Goal: Information Seeking & Learning: Check status

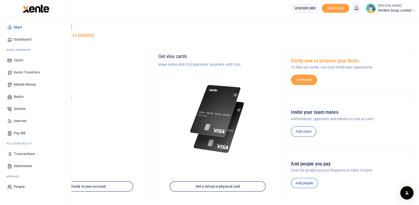
click at [22, 156] on link "Transactions" at bounding box center [35, 154] width 63 height 12
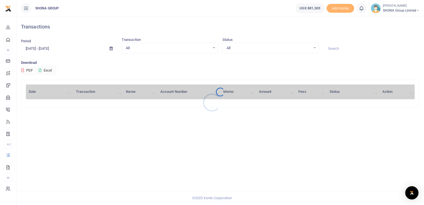
click at [60, 48] on div at bounding box center [212, 102] width 424 height 205
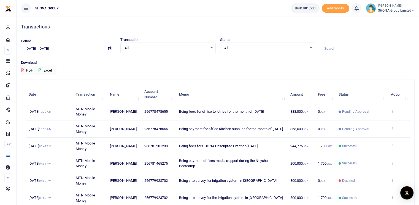
click at [45, 49] on input "[DATE] - [DATE]" at bounding box center [62, 48] width 83 height 9
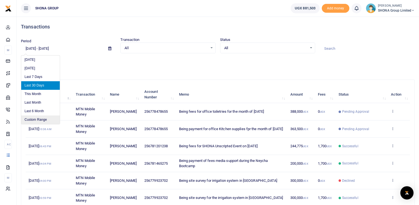
click at [33, 120] on li "Custom Range" at bounding box center [40, 119] width 39 height 9
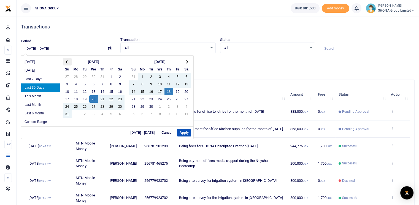
click at [66, 62] on th at bounding box center [67, 61] width 9 height 7
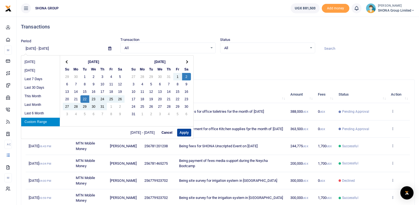
click at [184, 134] on button "Apply" at bounding box center [184, 133] width 14 height 8
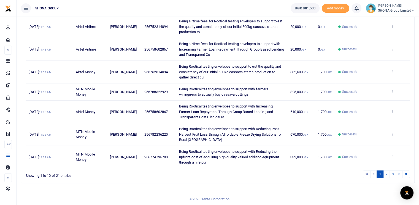
scroll to position [145, 0]
click at [386, 173] on link "2" at bounding box center [387, 173] width 7 height 7
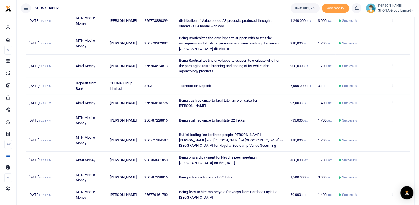
scroll to position [118, 0]
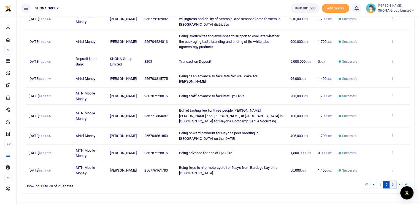
click at [393, 181] on link "3" at bounding box center [393, 184] width 7 height 7
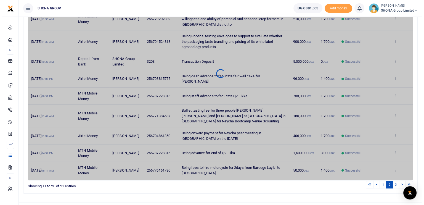
scroll to position [0, 0]
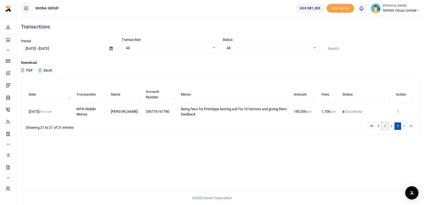
click at [385, 127] on link "1" at bounding box center [384, 125] width 7 height 7
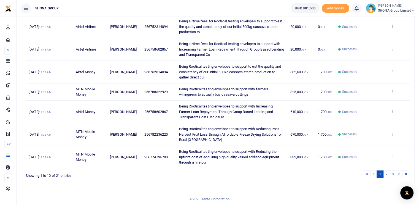
scroll to position [7, 0]
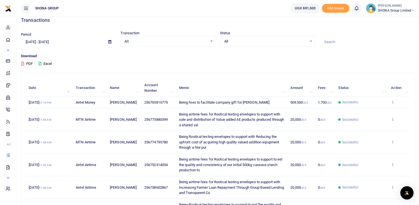
click at [36, 39] on input "07/22/2025 - 08/02/2025" at bounding box center [62, 41] width 83 height 9
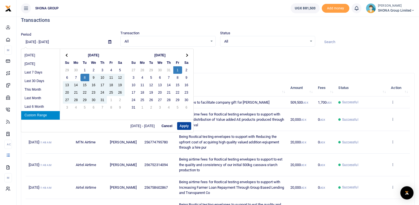
click at [178, 124] on button "Apply" at bounding box center [184, 126] width 14 height 8
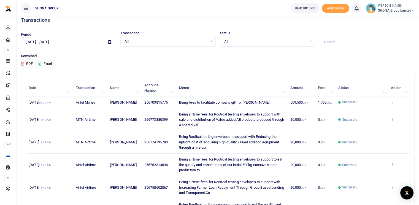
click at [58, 41] on input "07/08/2025 - 08/01/2025" at bounding box center [62, 41] width 83 height 9
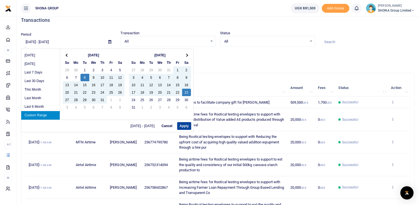
click at [184, 124] on button "Apply" at bounding box center [184, 126] width 14 height 8
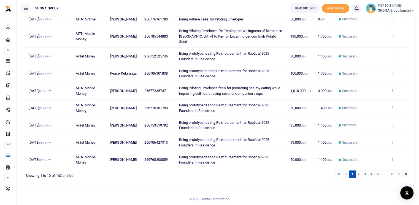
scroll to position [107, 0]
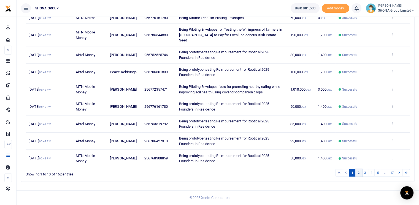
click at [359, 172] on link "2" at bounding box center [359, 172] width 7 height 7
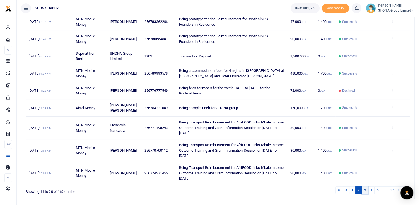
click at [367, 186] on link "3" at bounding box center [365, 189] width 7 height 7
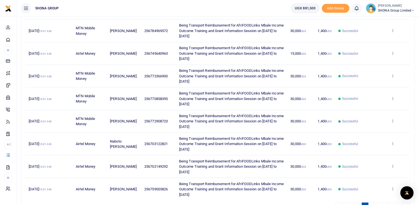
scroll to position [133, 0]
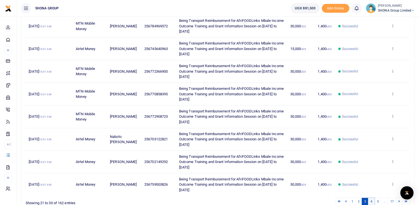
click at [374, 200] on link "4" at bounding box center [371, 200] width 7 height 7
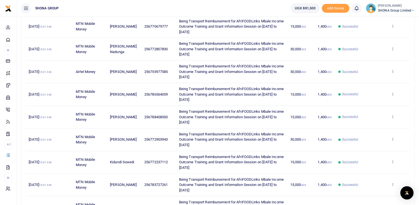
scroll to position [161, 0]
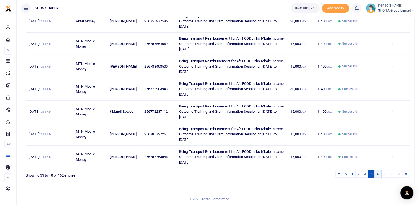
click at [378, 173] on link "5" at bounding box center [378, 173] width 7 height 7
click at [353, 172] on link "1" at bounding box center [352, 173] width 7 height 7
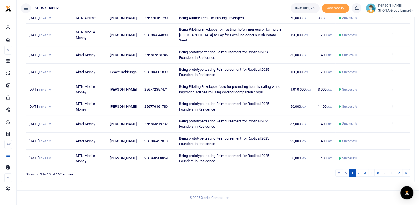
scroll to position [107, 0]
click at [358, 173] on link "2" at bounding box center [359, 172] width 7 height 7
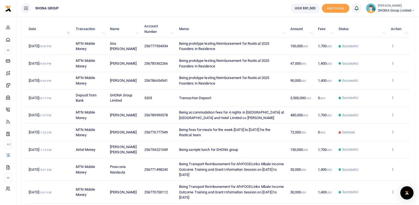
scroll to position [118, 0]
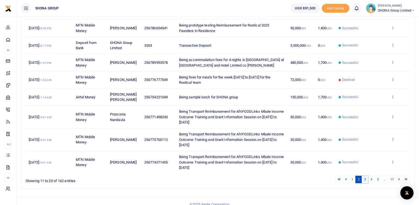
click at [366, 176] on link "3" at bounding box center [365, 178] width 7 height 7
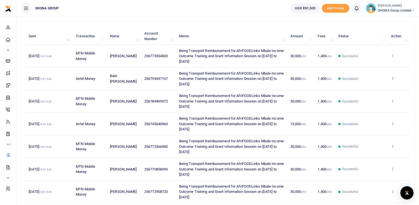
scroll to position [0, 0]
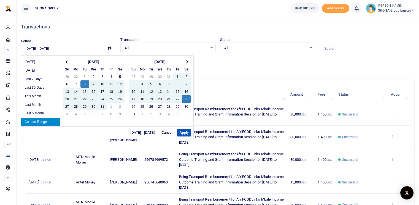
click at [61, 46] on input "07/08/2025 - 08/23/2025" at bounding box center [62, 48] width 83 height 9
click at [183, 131] on button "Apply" at bounding box center [184, 133] width 14 height 8
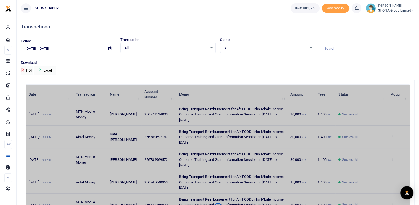
click at [60, 48] on input "07/08/2025 - 09/01/2025" at bounding box center [62, 48] width 83 height 9
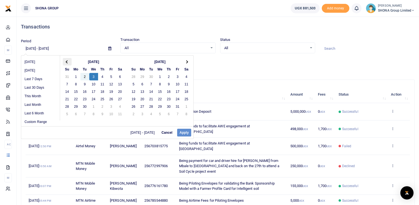
click at [65, 62] on th at bounding box center [67, 61] width 9 height 7
click at [69, 61] on th at bounding box center [67, 61] width 9 height 7
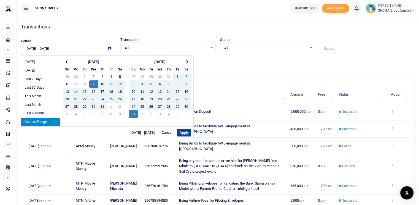
click at [185, 130] on button "Apply" at bounding box center [184, 133] width 14 height 8
type input "07/09/2025 - 08/31/2025"
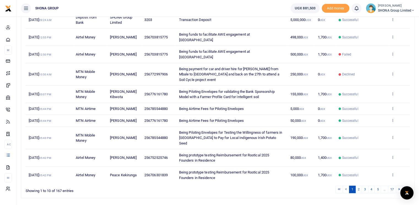
scroll to position [96, 0]
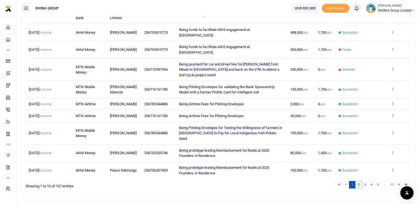
click at [362, 181] on link "2" at bounding box center [359, 184] width 7 height 7
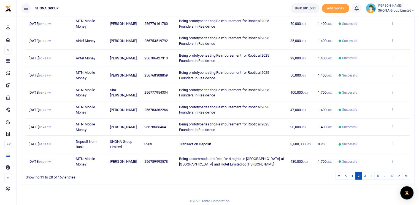
scroll to position [107, 0]
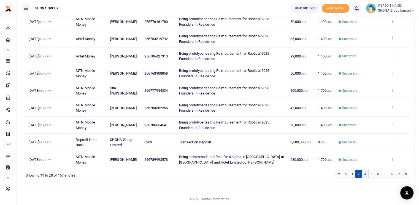
click at [365, 173] on link "3" at bounding box center [365, 173] width 7 height 7
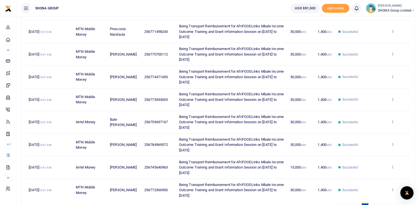
scroll to position [145, 0]
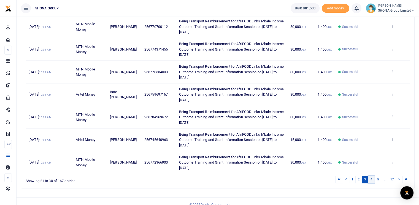
click at [372, 175] on link "4" at bounding box center [371, 178] width 7 height 7
